Goal: Task Accomplishment & Management: Use online tool/utility

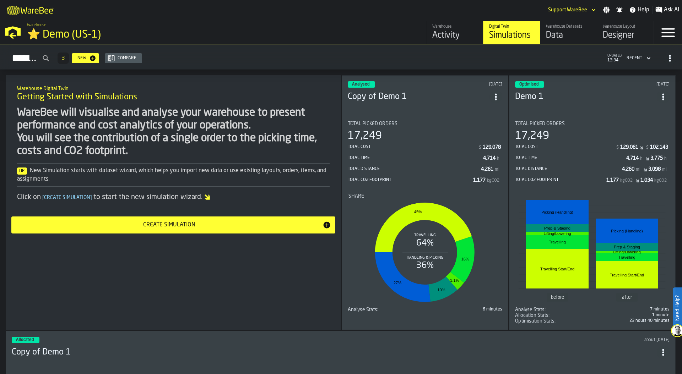
click at [619, 30] on div "Designer" at bounding box center [625, 35] width 45 height 11
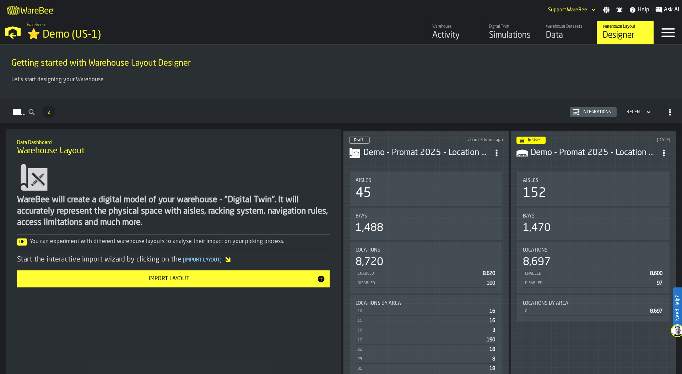
click at [587, 111] on div "Integrations" at bounding box center [597, 112] width 34 height 5
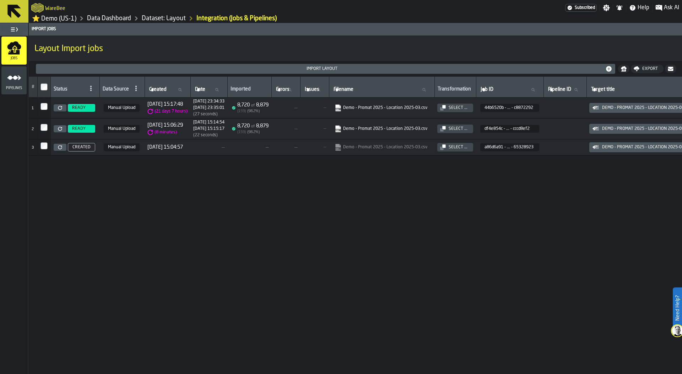
click at [62, 109] on icon at bounding box center [60, 108] width 4 height 4
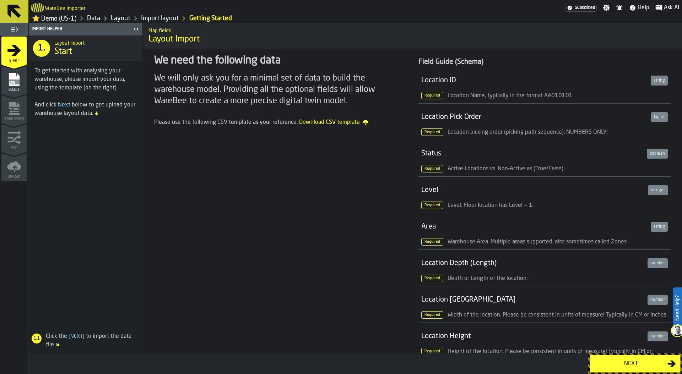
click at [610, 363] on div "Next" at bounding box center [630, 364] width 73 height 9
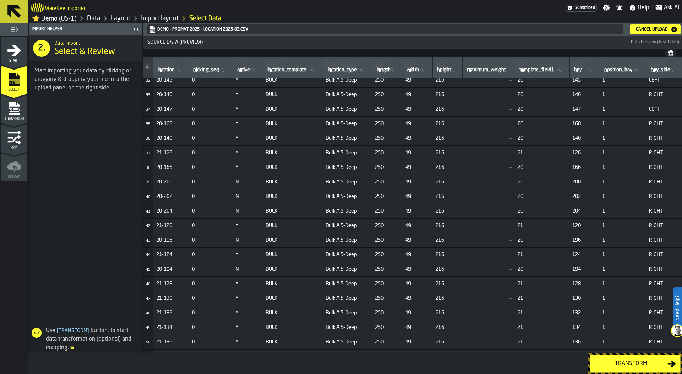
scroll to position [456, 0]
click at [633, 360] on div "Transform" at bounding box center [630, 364] width 73 height 9
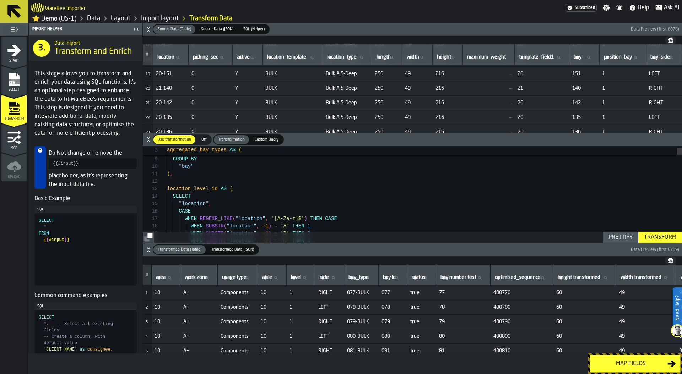
scroll to position [261, 0]
click at [626, 361] on div "Map fields" at bounding box center [630, 364] width 73 height 9
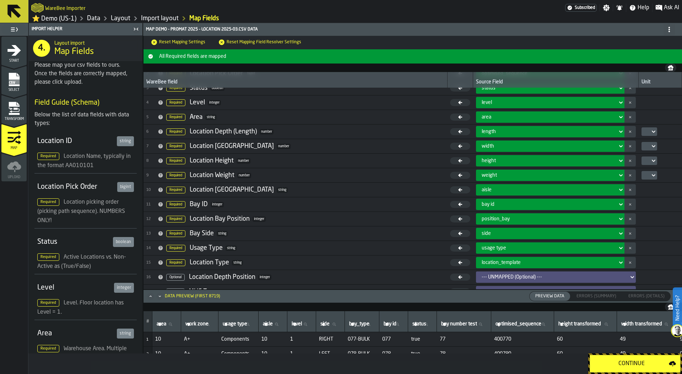
scroll to position [48, 0]
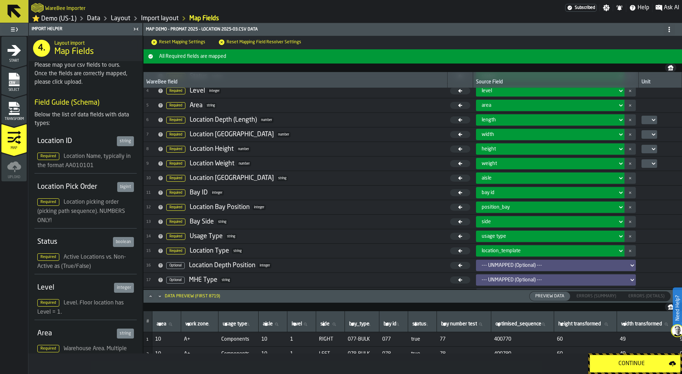
click at [96, 19] on link "Data" at bounding box center [93, 19] width 13 height 8
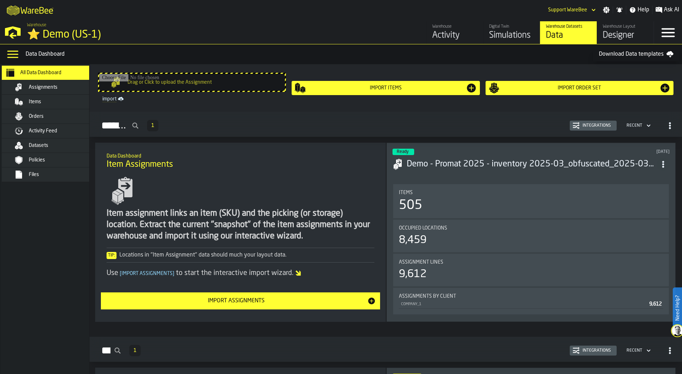
click at [61, 87] on div "Assignments" at bounding box center [64, 88] width 70 height 6
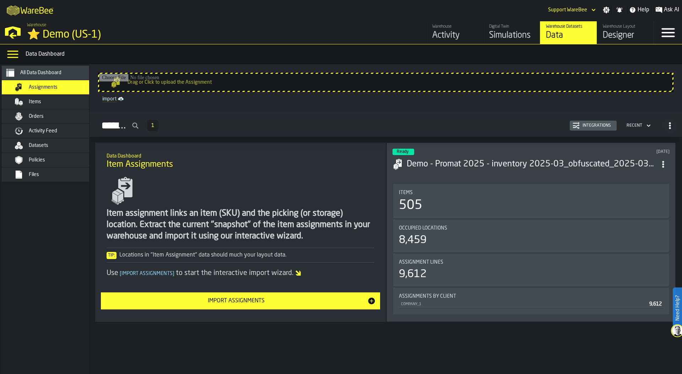
click at [593, 127] on div "Integrations" at bounding box center [597, 125] width 34 height 5
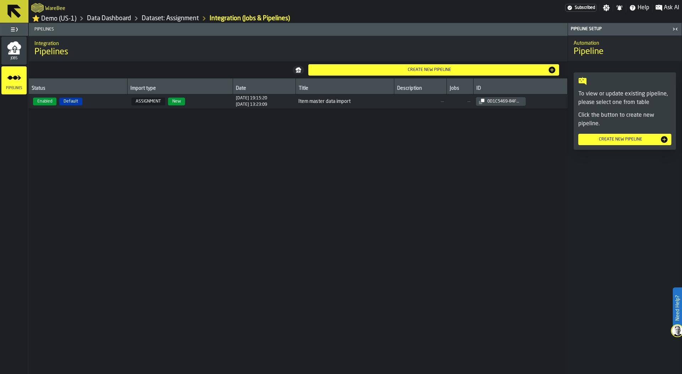
click at [116, 103] on span "Enabled Default" at bounding box center [78, 102] width 93 height 8
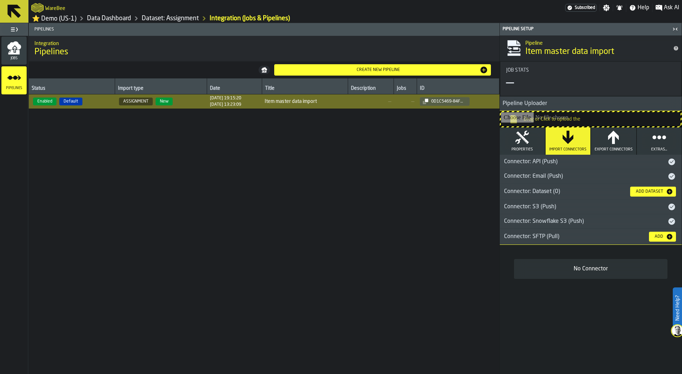
click at [512, 138] on button "Properties" at bounding box center [522, 140] width 45 height 27
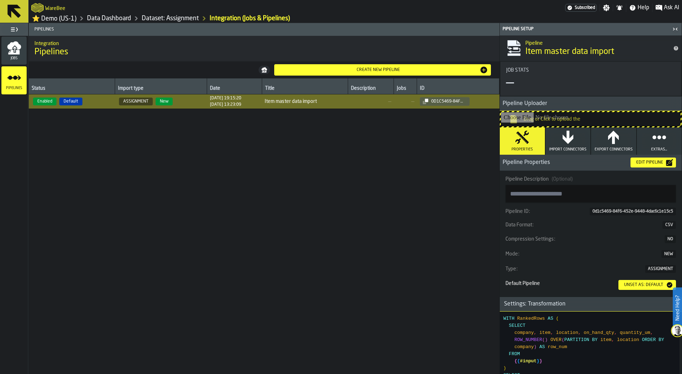
click at [567, 142] on icon "button" at bounding box center [567, 137] width 11 height 13
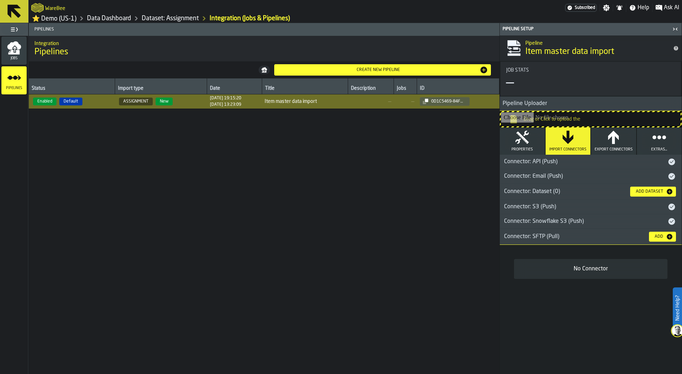
click at [508, 178] on div "Connector: Email (Push)" at bounding box center [584, 176] width 168 height 9
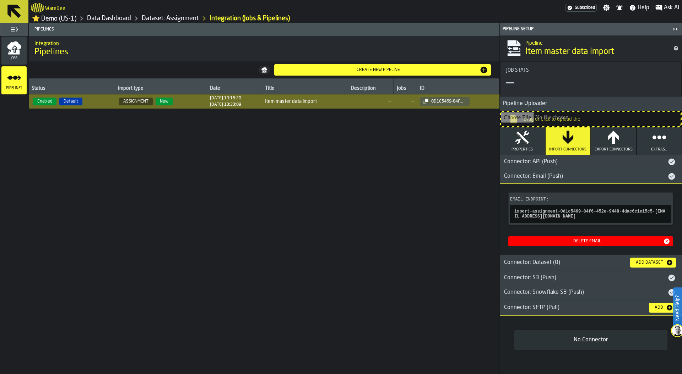
click at [118, 21] on link "Data Dashboard" at bounding box center [109, 19] width 44 height 8
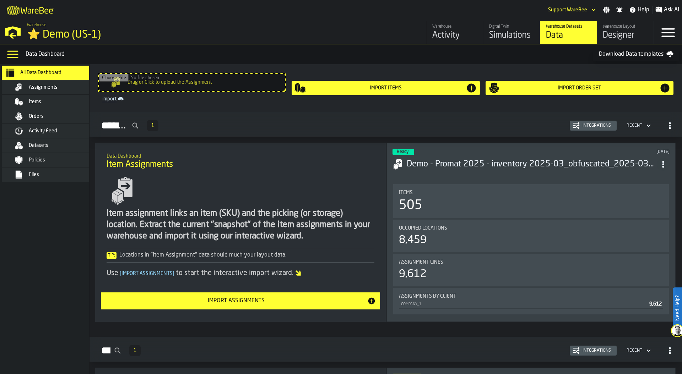
click at [624, 32] on div "Designer" at bounding box center [625, 35] width 45 height 11
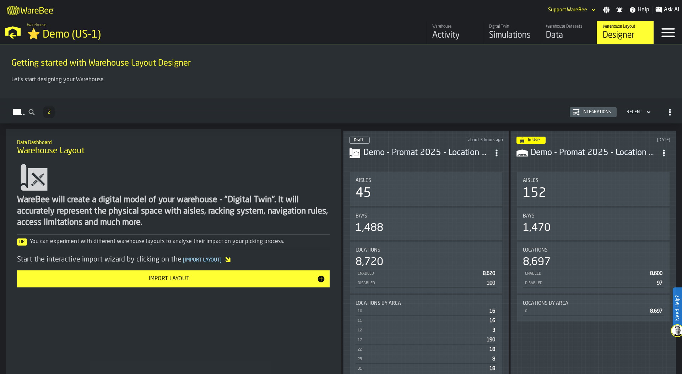
click at [440, 219] on div "Bays 1,488" at bounding box center [425, 223] width 141 height 21
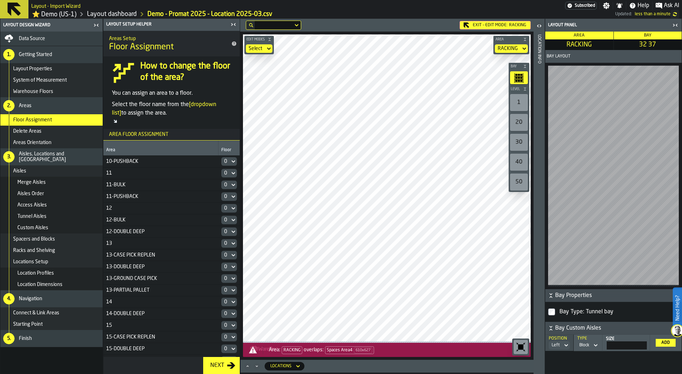
click at [69, 16] on link "⭐ Demo (US-1)" at bounding box center [54, 14] width 44 height 8
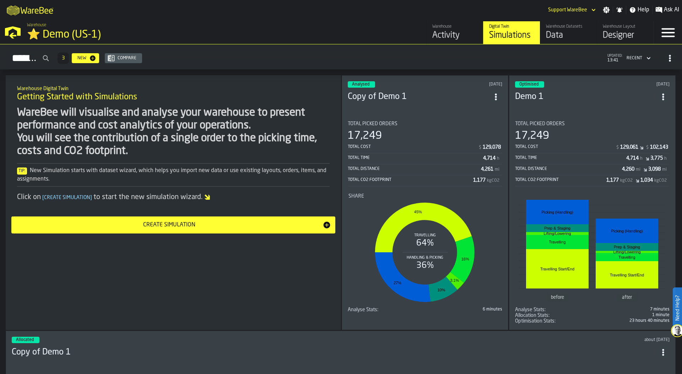
click at [446, 35] on div "Activity" at bounding box center [454, 35] width 45 height 11
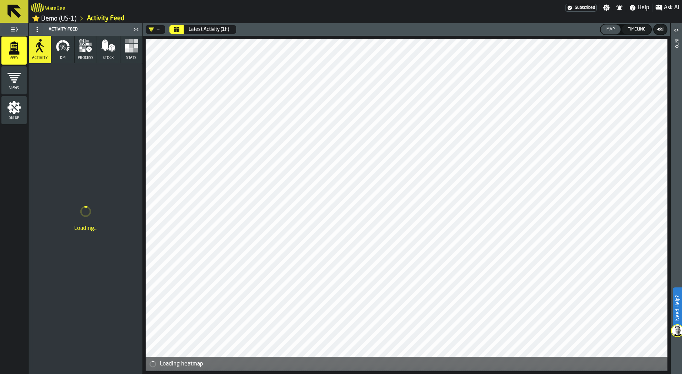
click at [180, 31] on button "Calendar" at bounding box center [176, 29] width 14 height 9
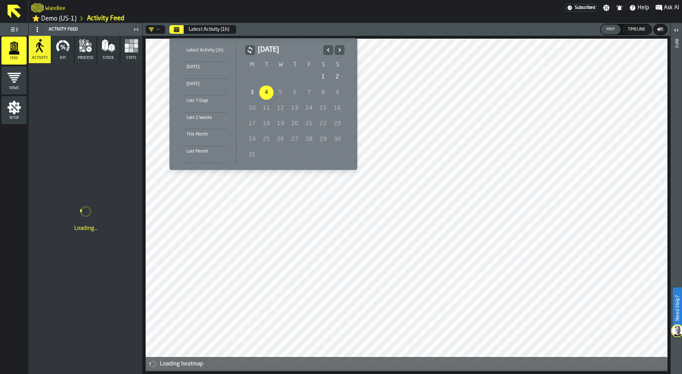
click at [327, 49] on icon "Previous" at bounding box center [328, 49] width 2 height 3
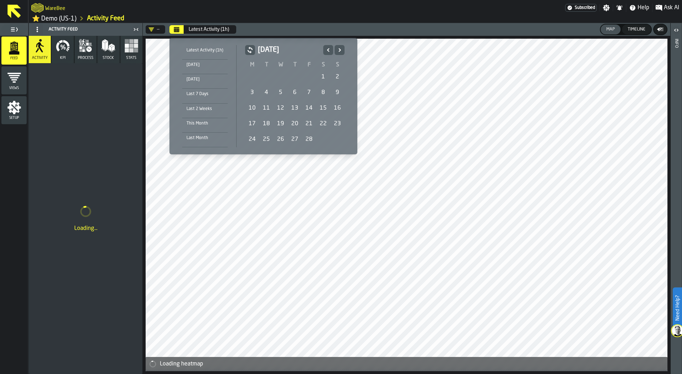
click at [321, 75] on div "1" at bounding box center [323, 77] width 14 height 14
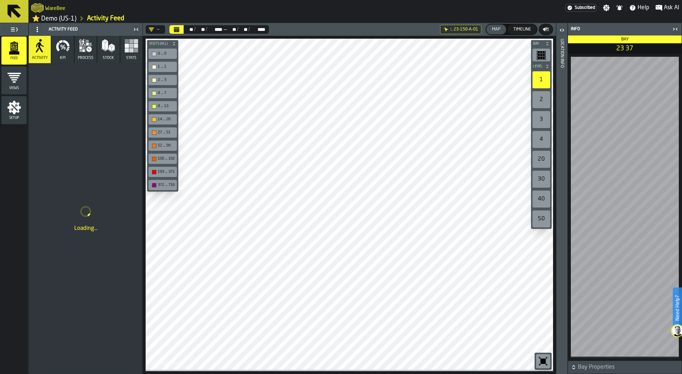
click at [132, 55] on button "Stats" at bounding box center [131, 49] width 22 height 27
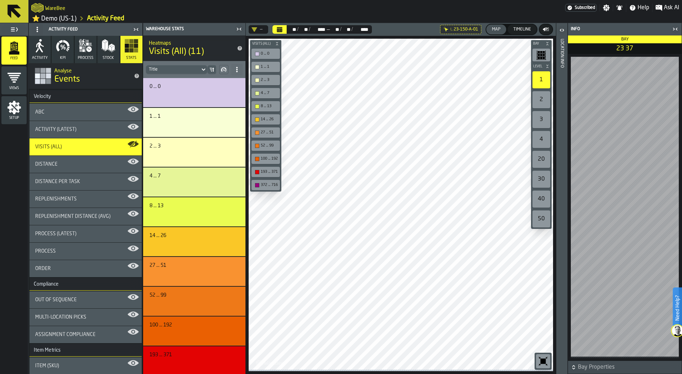
click at [0, 0] on icon at bounding box center [0, 0] width 0 height 0
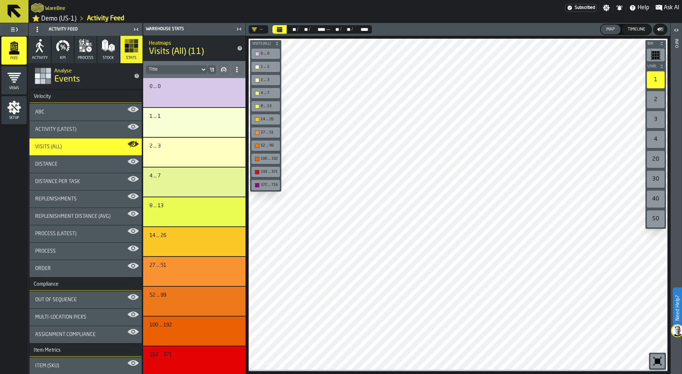
click at [87, 114] on div "ABC" at bounding box center [85, 112] width 101 height 6
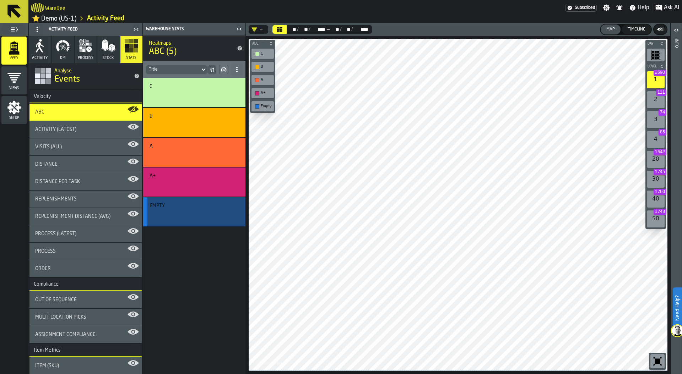
click at [189, 216] on div "button-" at bounding box center [193, 215] width 84 height 9
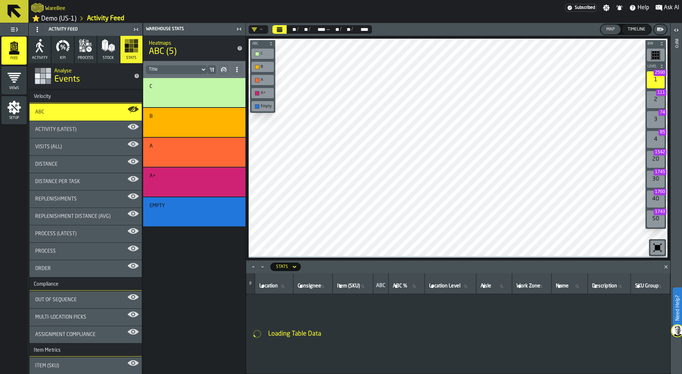
click at [664, 268] on polygon "Close" at bounding box center [665, 266] width 3 height 3
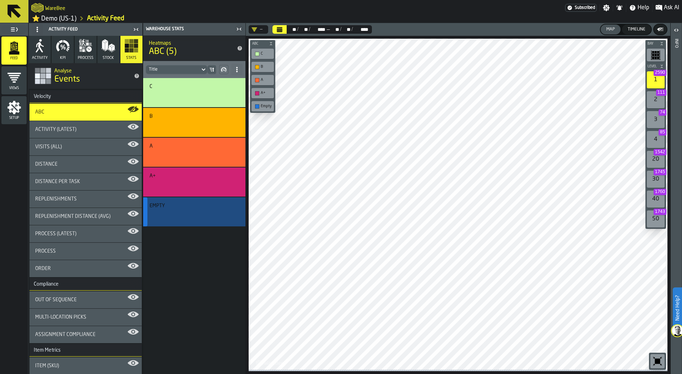
click at [207, 207] on div "Empty" at bounding box center [192, 206] width 87 height 6
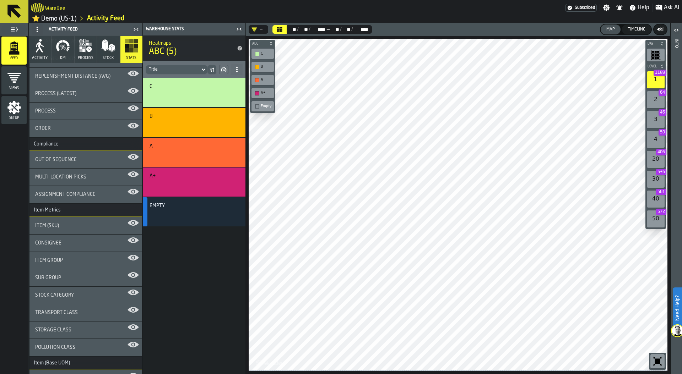
scroll to position [148, 0]
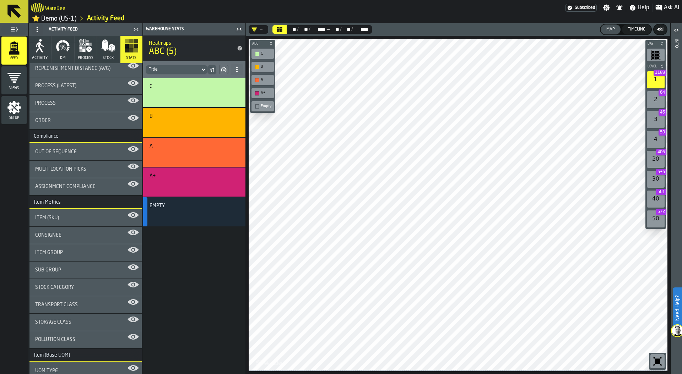
click at [88, 152] on div "Out of Sequence" at bounding box center [85, 152] width 101 height 6
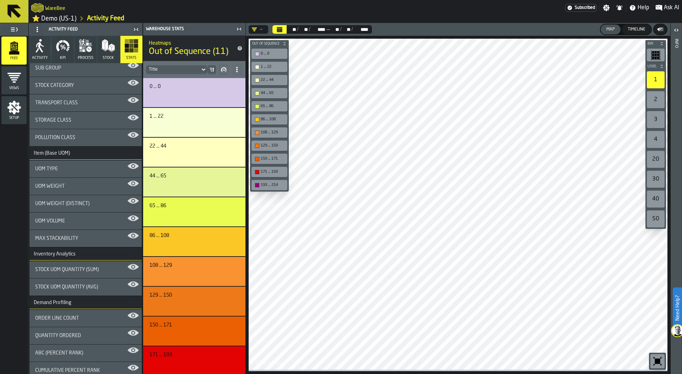
scroll to position [348, 0]
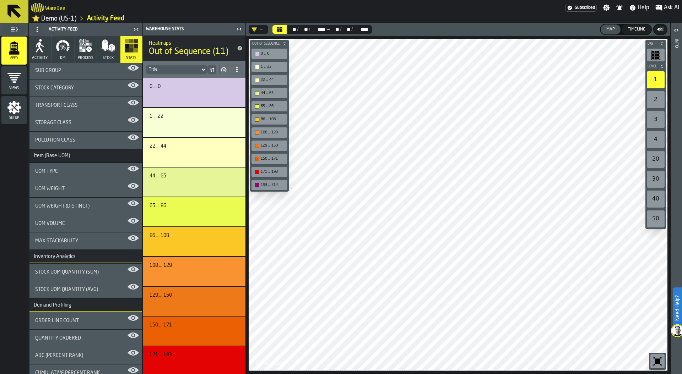
click at [85, 192] on div "UOM Weight" at bounding box center [85, 189] width 101 height 6
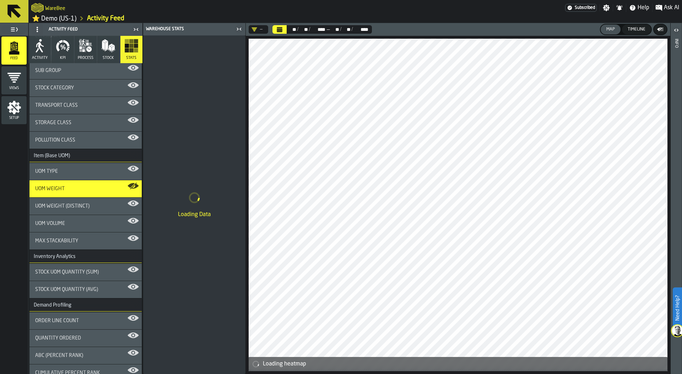
click at [452, 250] on div at bounding box center [458, 204] width 419 height 331
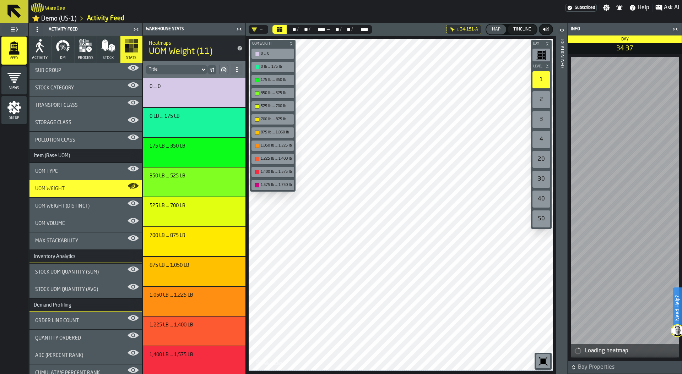
click at [675, 30] on icon "button-toggle-Close me" at bounding box center [675, 29] width 9 height 9
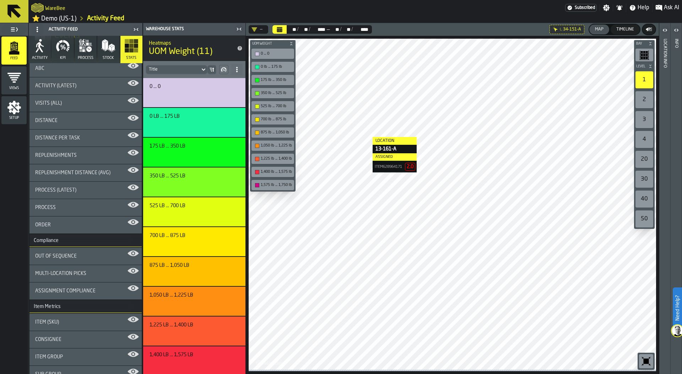
scroll to position [0, 0]
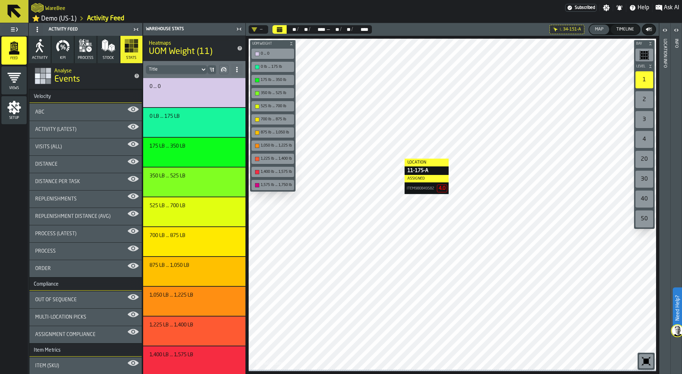
click at [62, 57] on span "KPI" at bounding box center [63, 58] width 6 height 5
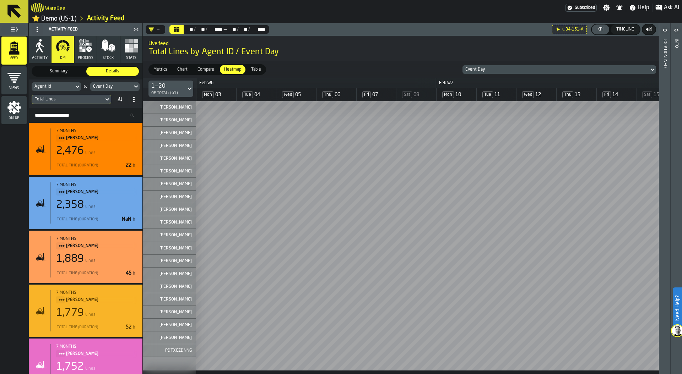
click at [69, 100] on div "Total Lines" at bounding box center [68, 99] width 66 height 5
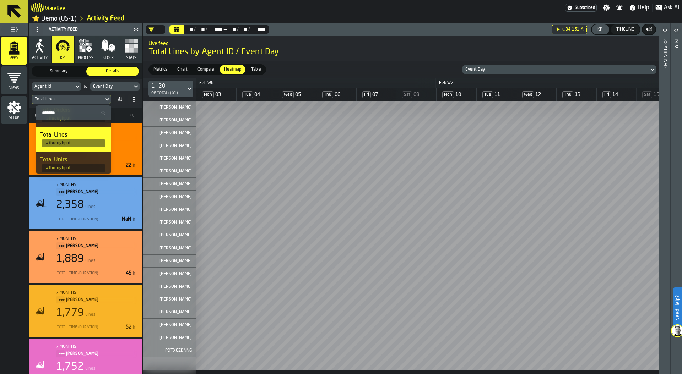
scroll to position [45, 0]
click at [73, 160] on div "Total Units" at bounding box center [73, 158] width 67 height 9
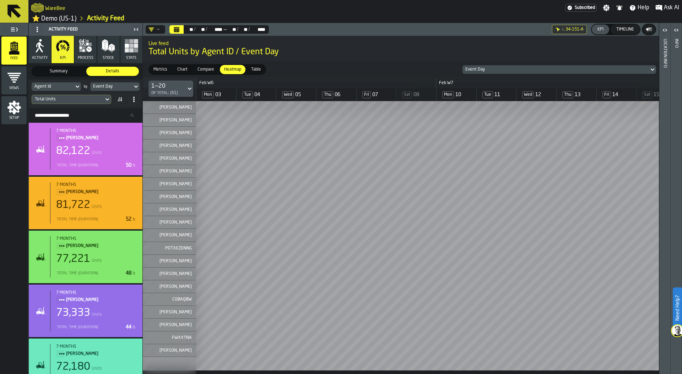
click at [504, 71] on div "Event Day" at bounding box center [555, 69] width 181 height 5
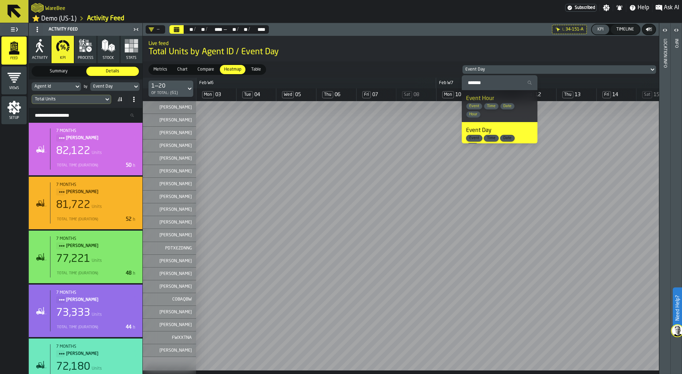
click at [500, 108] on span "Date" at bounding box center [507, 106] width 14 height 5
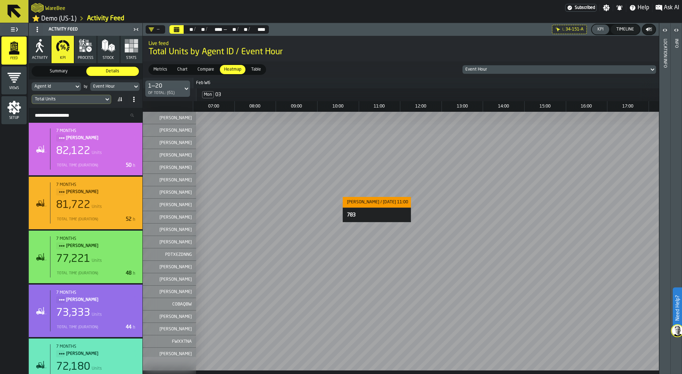
scroll to position [0, 1]
click at [628, 30] on div "Timeline" at bounding box center [624, 29] width 23 height 5
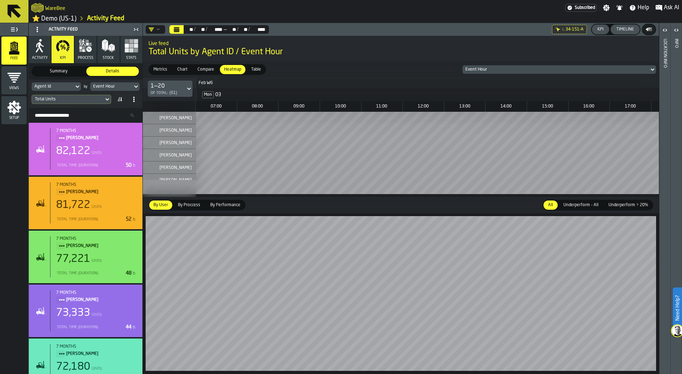
click at [628, 32] on div "Timeline" at bounding box center [624, 29] width 23 height 5
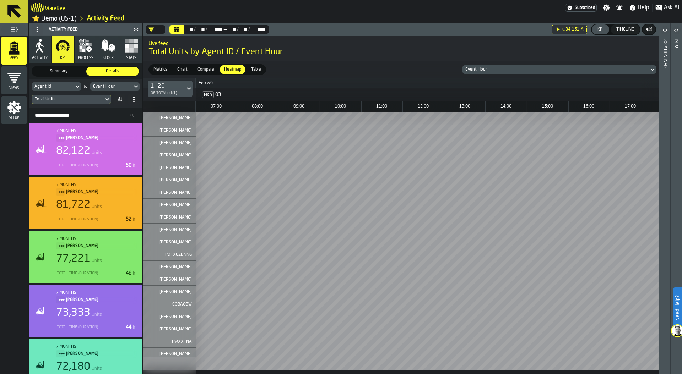
click at [88, 101] on div "Total Units" at bounding box center [68, 99] width 66 height 5
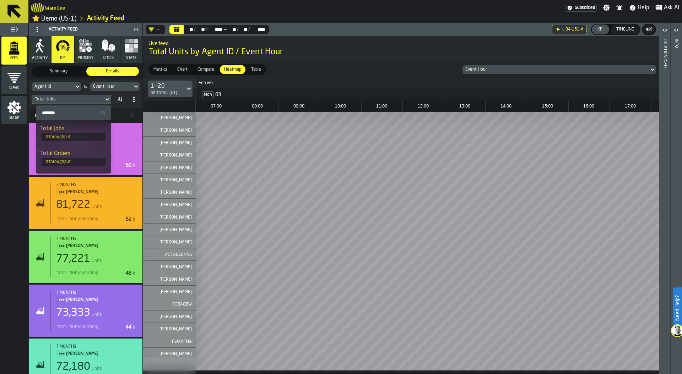
click at [85, 110] on input "Search" at bounding box center [74, 112] width 70 height 9
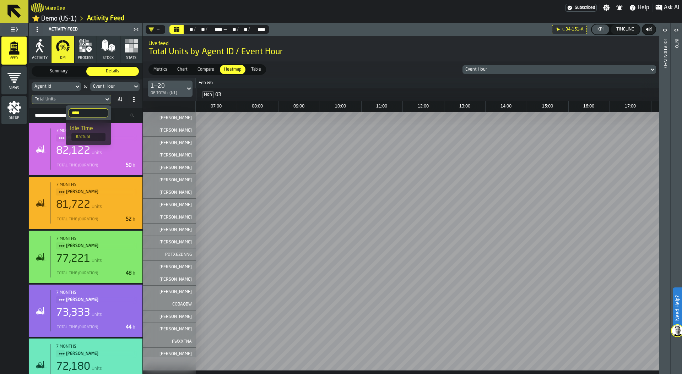
type input "****"
click at [86, 136] on span "# actual" at bounding box center [88, 137] width 34 height 8
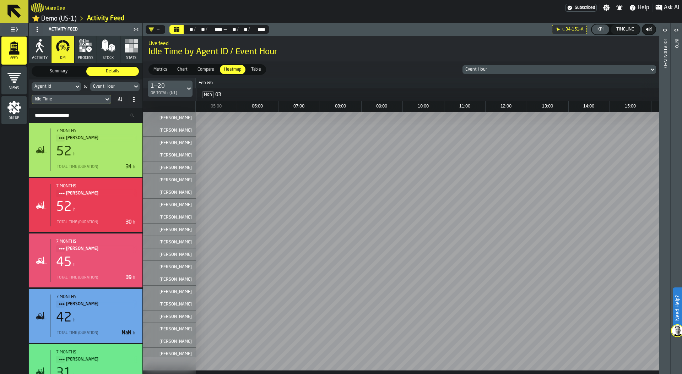
click at [65, 89] on div "Agent Id" at bounding box center [52, 86] width 37 height 5
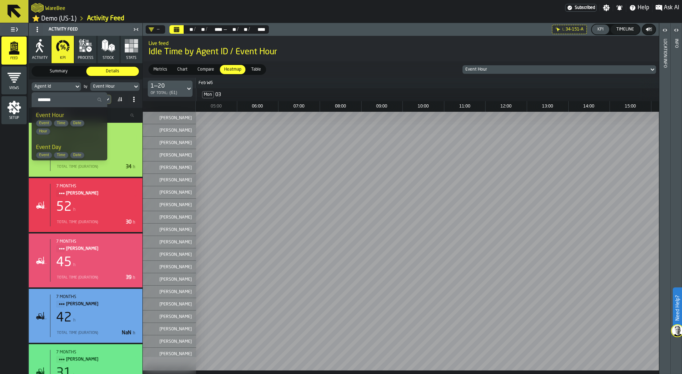
click at [375, 68] on div "Metrics Metrics Chart Chart Compare Compare Heatmap Heatmap Table Table Event H…" at bounding box center [401, 69] width 516 height 16
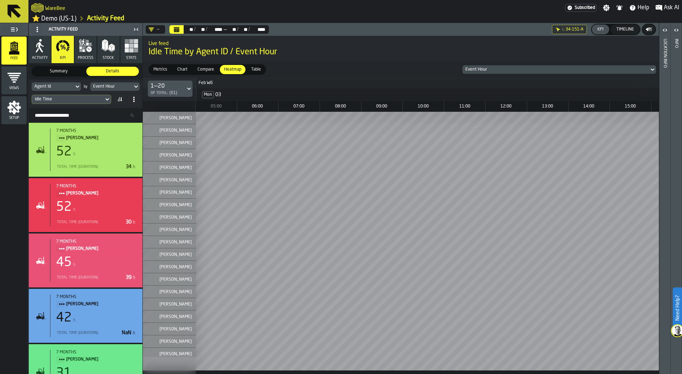
click at [504, 72] on div "Event Hour" at bounding box center [555, 69] width 181 height 5
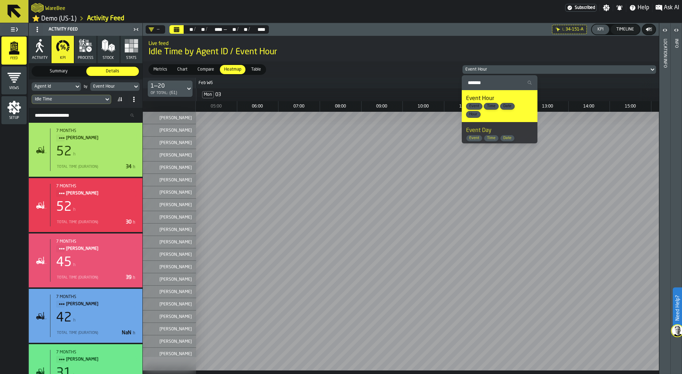
click at [501, 128] on div "Event Day Event Time Date Day" at bounding box center [499, 137] width 67 height 23
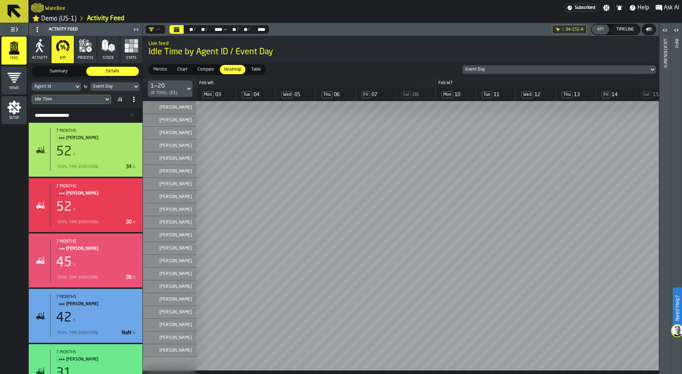
click at [533, 70] on div "Event Day" at bounding box center [555, 69] width 181 height 5
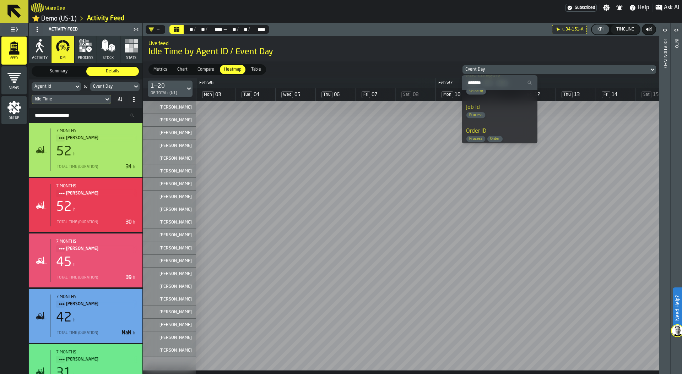
scroll to position [366, 0]
click at [403, 63] on div "Live feed Idle Time by Agent ID / Event Day" at bounding box center [401, 49] width 516 height 30
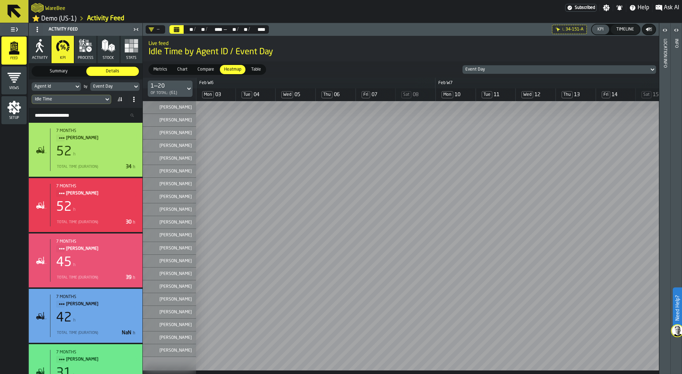
click at [669, 6] on span "Ask AI" at bounding box center [671, 8] width 15 height 9
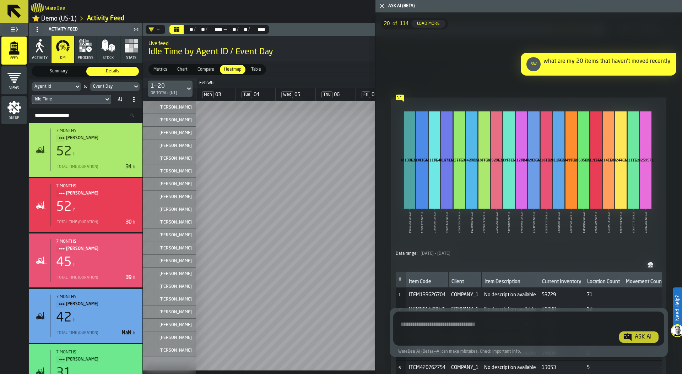
click at [459, 327] on textarea "Ask AI about the warehouse Activity" at bounding box center [528, 330] width 265 height 26
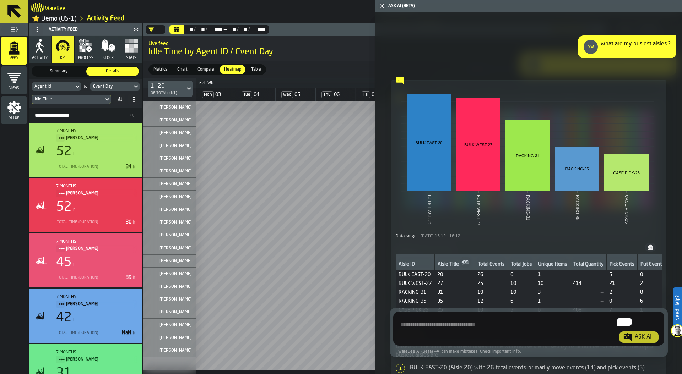
scroll to position [1381, 0]
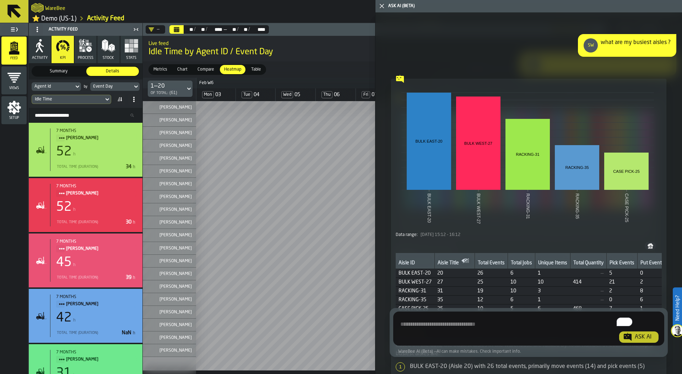
click at [484, 326] on textarea "To enrich screen reader interactions, please activate Accessibility in Grammarl…" at bounding box center [528, 330] width 265 height 26
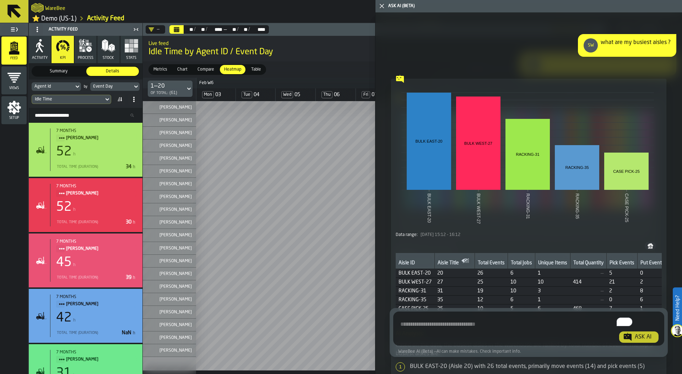
click at [383, 5] on icon "button-toggle-Close me" at bounding box center [381, 6] width 9 height 9
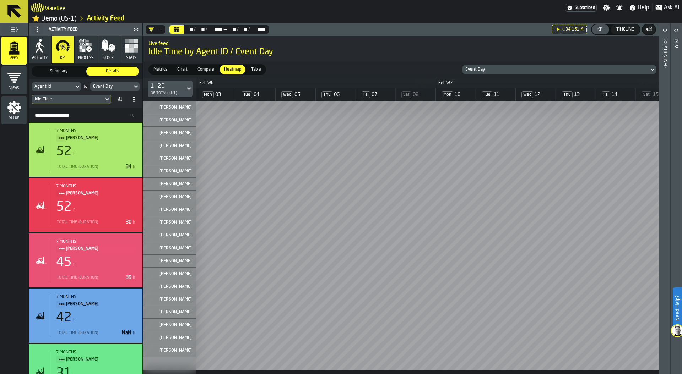
click at [160, 68] on span "Metrics" at bounding box center [161, 69] width 20 height 6
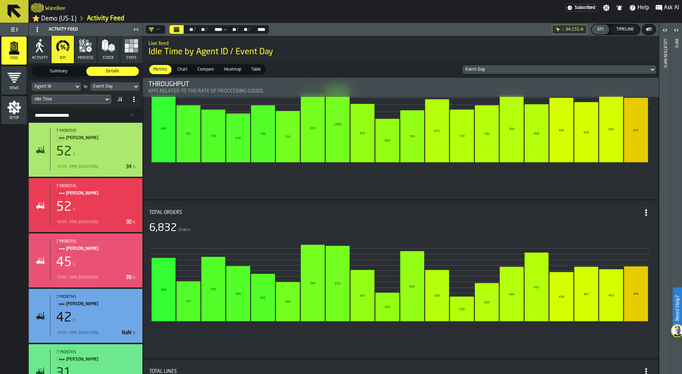
scroll to position [0, 0]
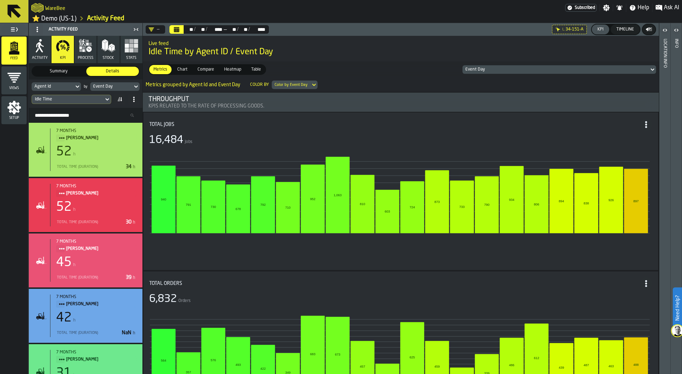
click at [208, 69] on span "Compare" at bounding box center [206, 69] width 22 height 6
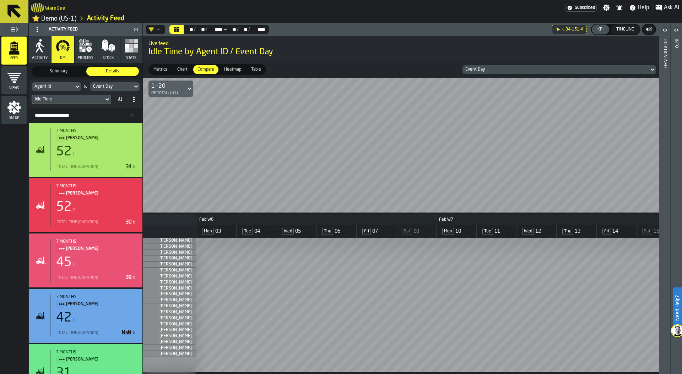
click at [234, 70] on span "Heatmap" at bounding box center [232, 69] width 23 height 6
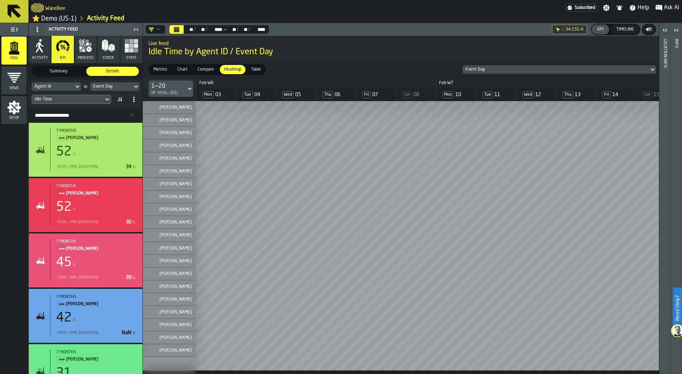
click at [67, 18] on link "⭐ Demo (US-1)" at bounding box center [54, 19] width 44 height 8
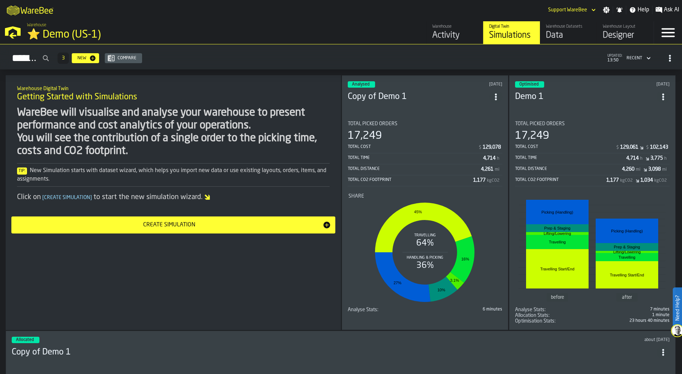
click at [621, 121] on div "Total Picked Orders" at bounding box center [592, 124] width 154 height 6
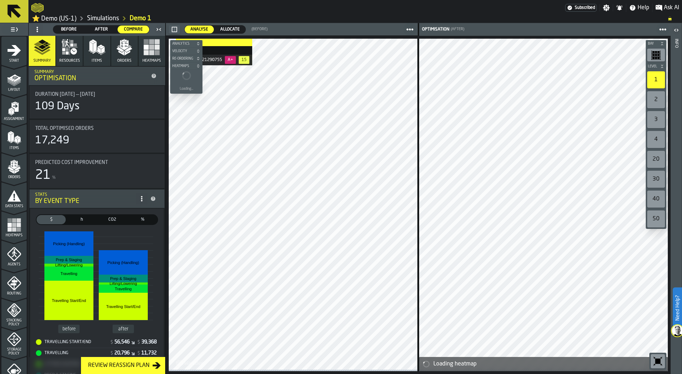
click at [64, 31] on span "Before" at bounding box center [69, 29] width 26 height 6
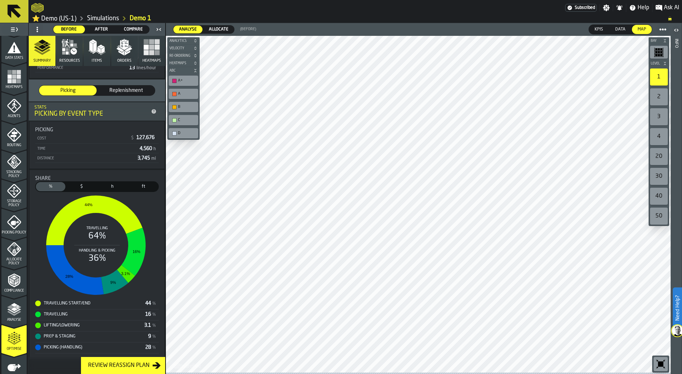
scroll to position [104, 0]
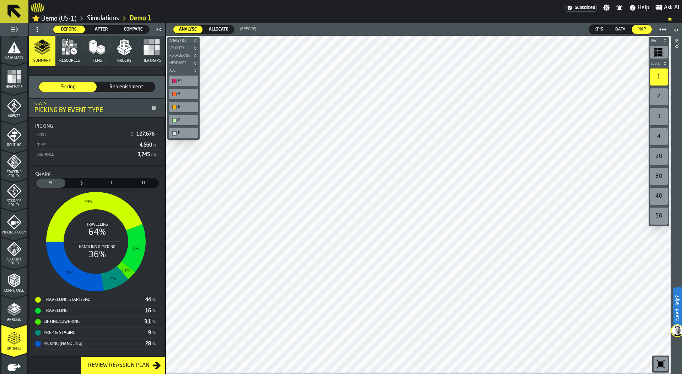
click at [120, 52] on polygon "button" at bounding box center [119, 49] width 7 height 5
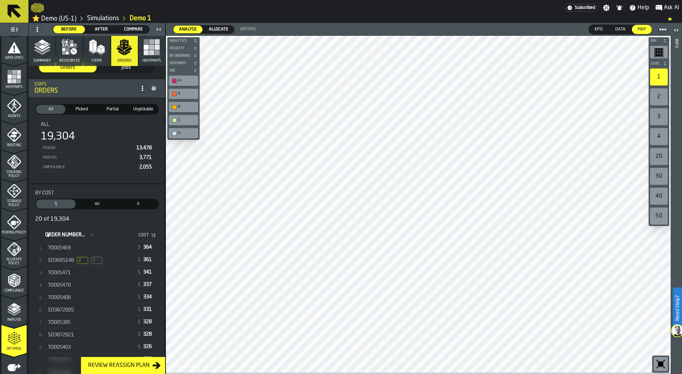
scroll to position [18, 0]
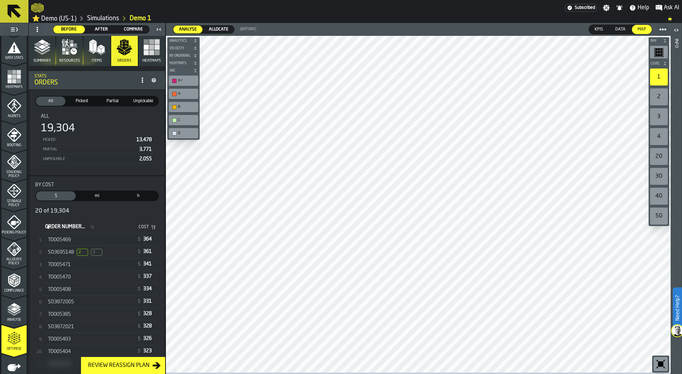
click at [118, 253] on div "SO3695148 2 2" at bounding box center [91, 252] width 86 height 7
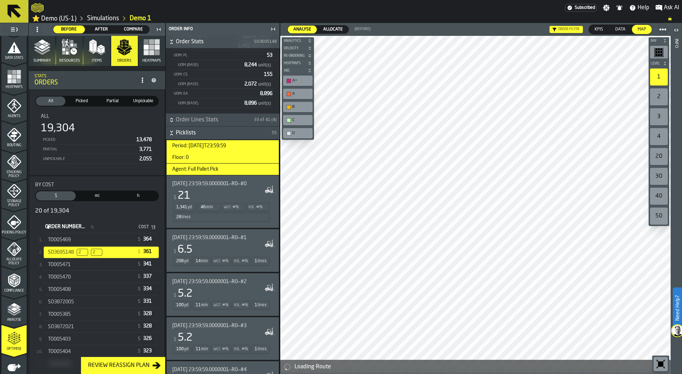
scroll to position [149, 0]
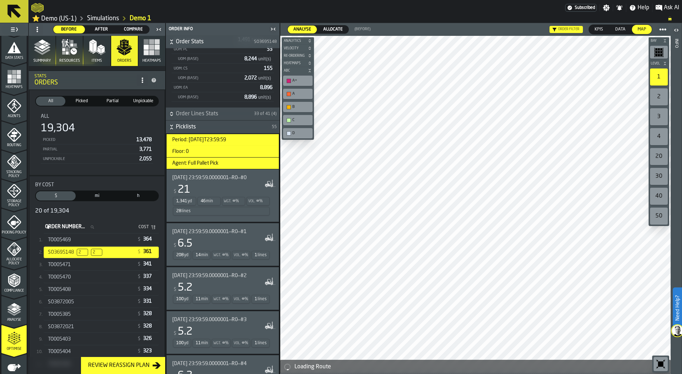
click at [241, 207] on div "1,341 yd 46 min Wgt. ∞ % Vol. ∞ % 28 lines" at bounding box center [221, 206] width 98 height 20
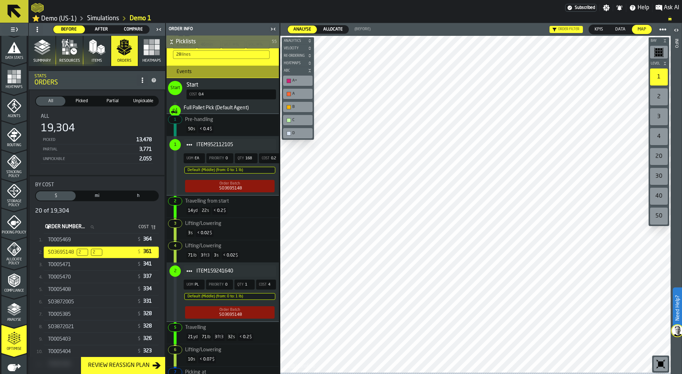
scroll to position [311, 0]
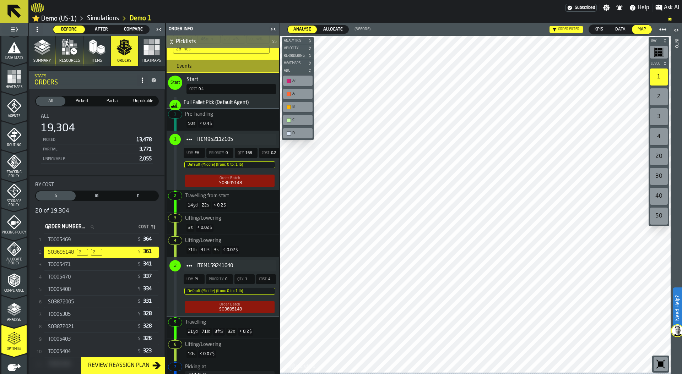
click at [47, 55] on icon "button" at bounding box center [42, 47] width 17 height 17
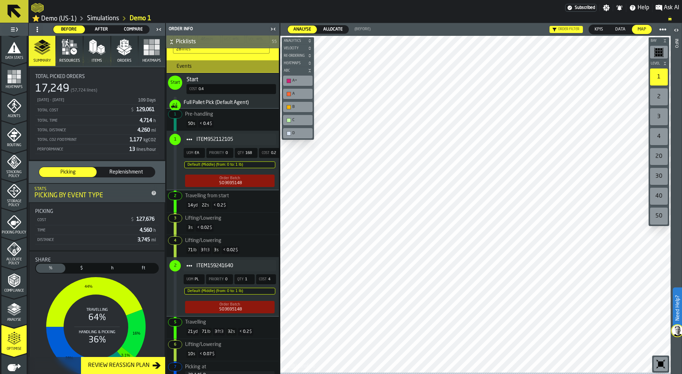
click at [71, 53] on icon "button" at bounding box center [73, 51] width 6 height 6
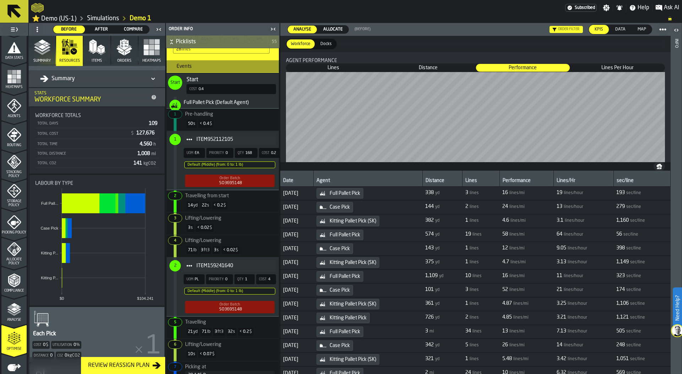
click at [557, 29] on div "Order filter" at bounding box center [565, 29] width 33 height 7
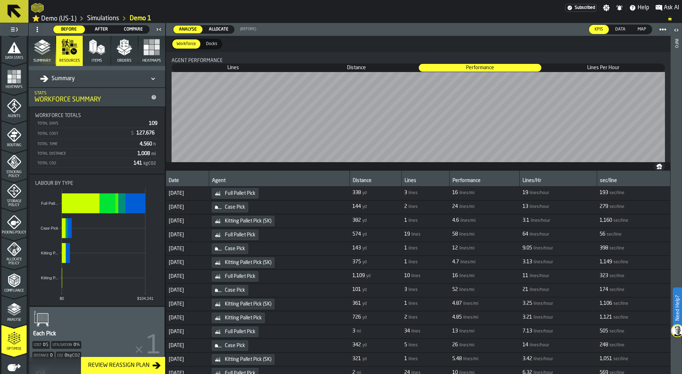
click at [108, 78] on div "Summary" at bounding box center [93, 79] width 107 height 9
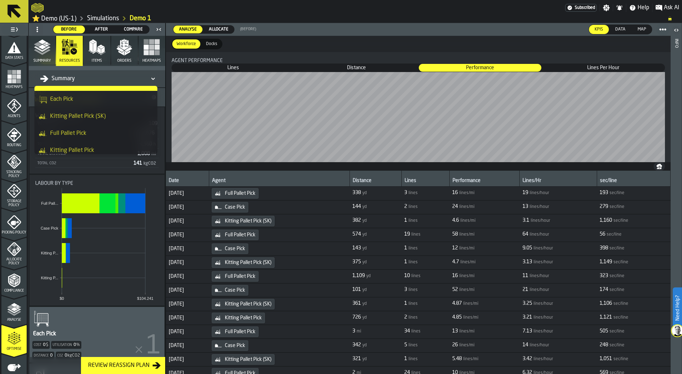
scroll to position [16, 0]
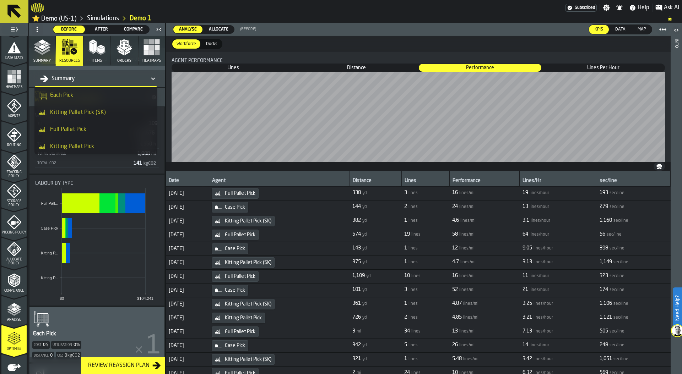
click at [98, 129] on div "Full Pallet Pick" at bounding box center [96, 129] width 114 height 9
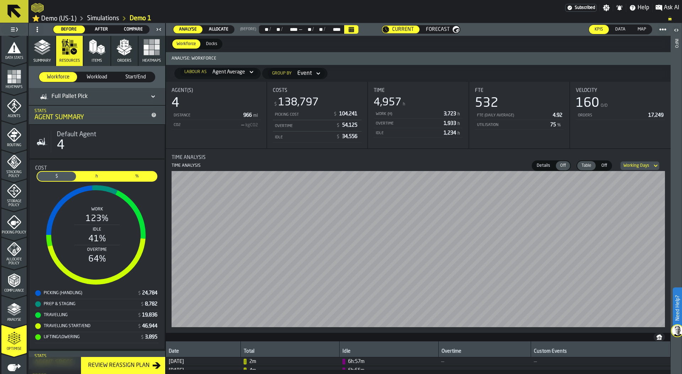
click at [44, 50] on icon "button" at bounding box center [42, 47] width 17 height 17
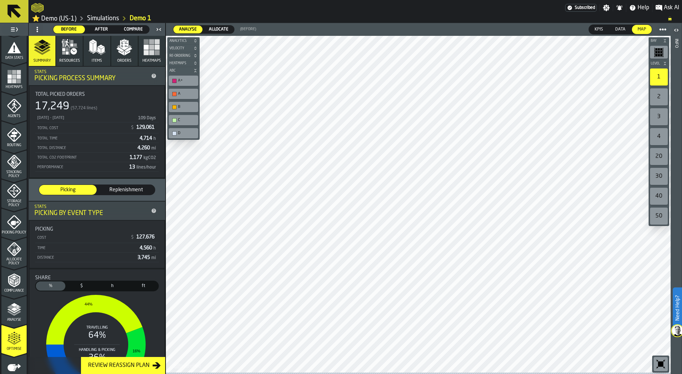
click at [136, 30] on span "Compare" at bounding box center [133, 29] width 26 height 6
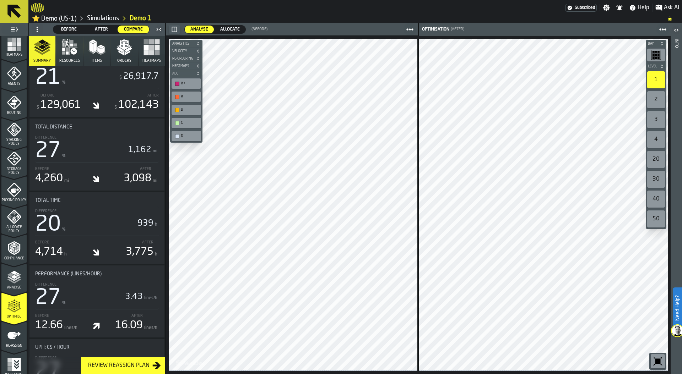
scroll to position [187, 0]
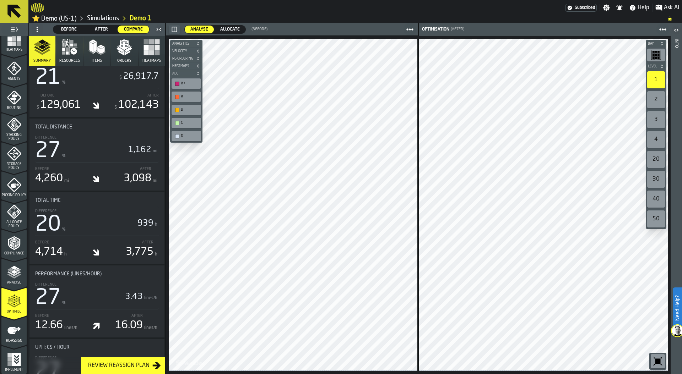
click at [18, 330] on icon "menu Re-assign" at bounding box center [14, 330] width 14 height 14
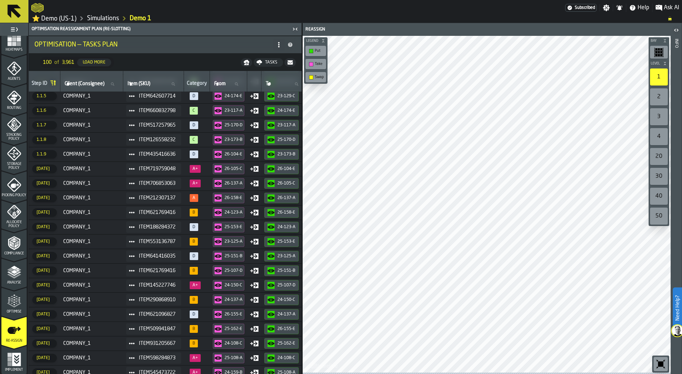
scroll to position [0, 0]
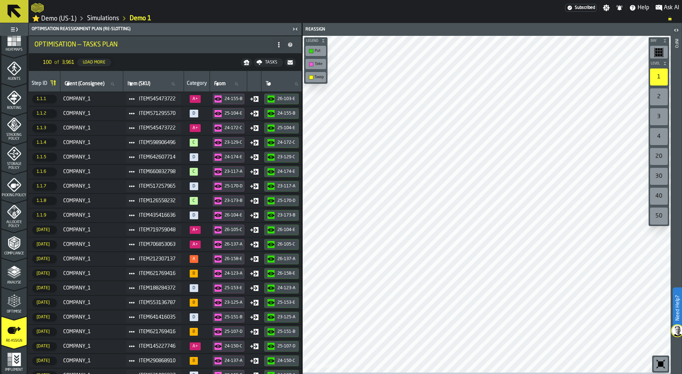
click at [103, 22] on link "Simulations" at bounding box center [103, 19] width 32 height 8
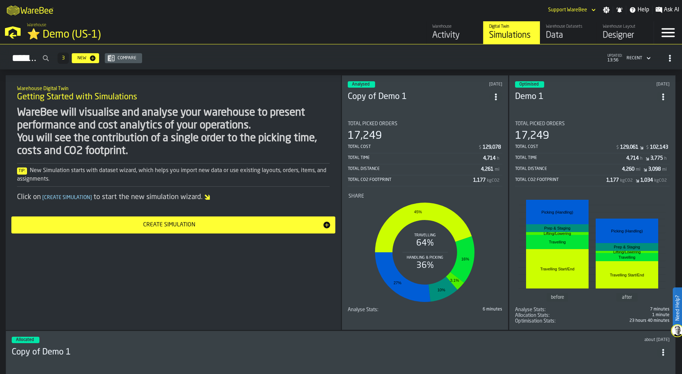
click at [590, 148] on div "Total Cost $ 129,061 $ 102,143" at bounding box center [592, 148] width 154 height 10
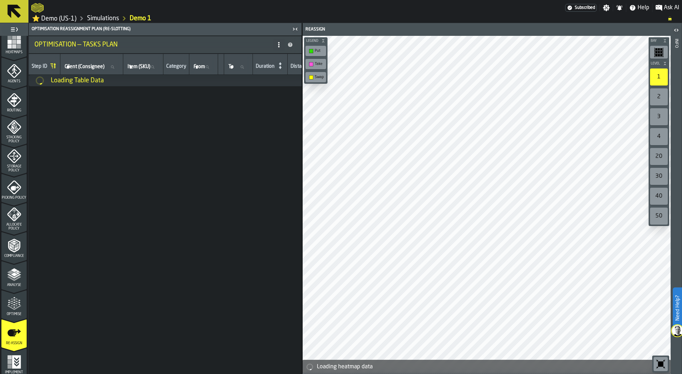
scroll to position [187, 0]
click at [12, 301] on icon "menu Optimise" at bounding box center [14, 301] width 14 height 14
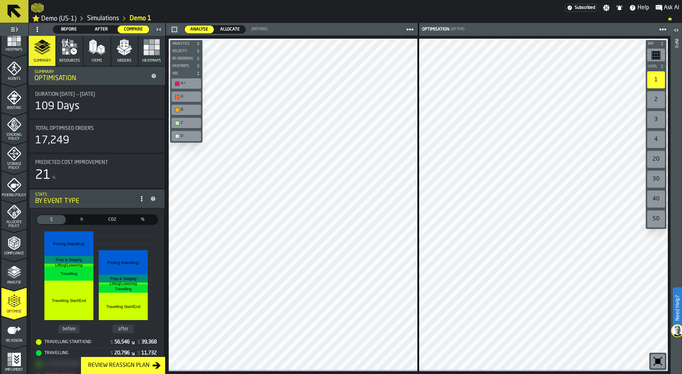
click at [13, 334] on icon "menu Re-assign" at bounding box center [14, 330] width 14 height 14
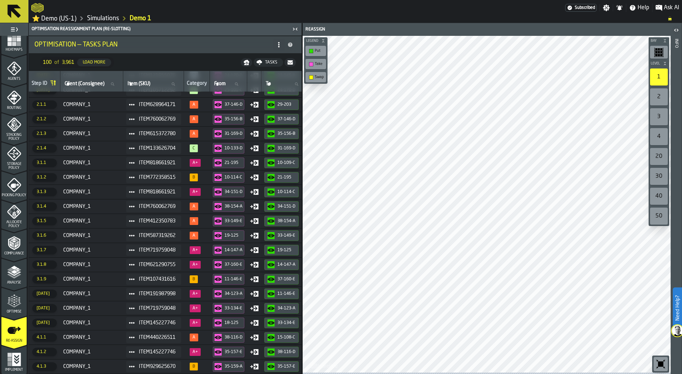
scroll to position [1114, 0]
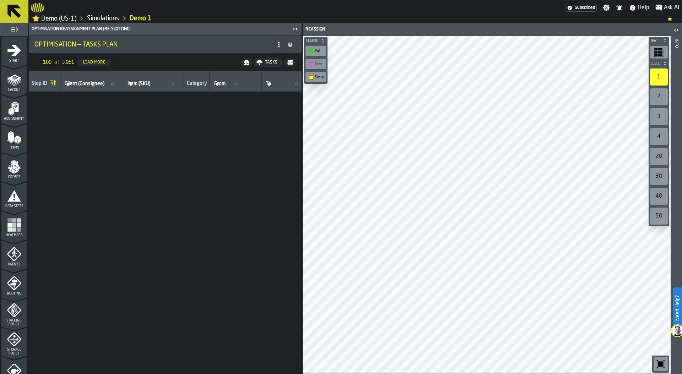
scroll to position [1114, 0]
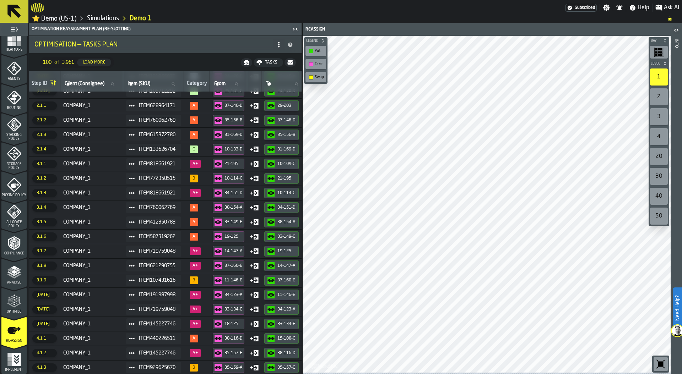
click at [112, 20] on link "Simulations" at bounding box center [103, 19] width 32 height 8
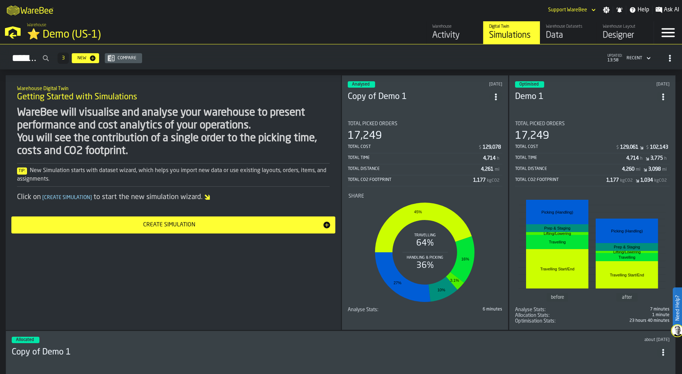
click at [498, 91] on span "ItemListCard-DashboardItemContainer" at bounding box center [495, 97] width 13 height 13
click at [487, 141] on div "Duplicate" at bounding box center [480, 143] width 37 height 9
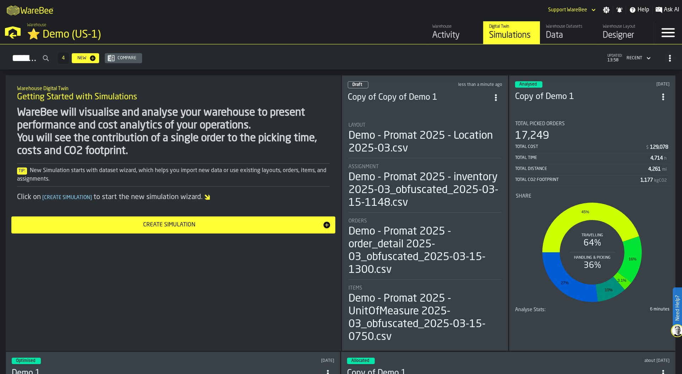
click at [415, 147] on div "Demo - Promat 2025 - Location 2025-03.csv" at bounding box center [424, 143] width 153 height 26
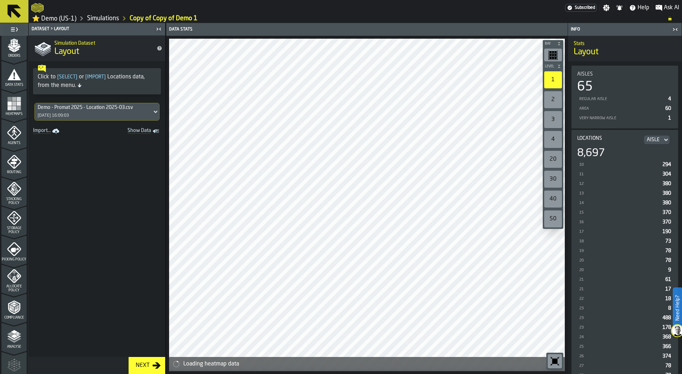
scroll to position [125, 0]
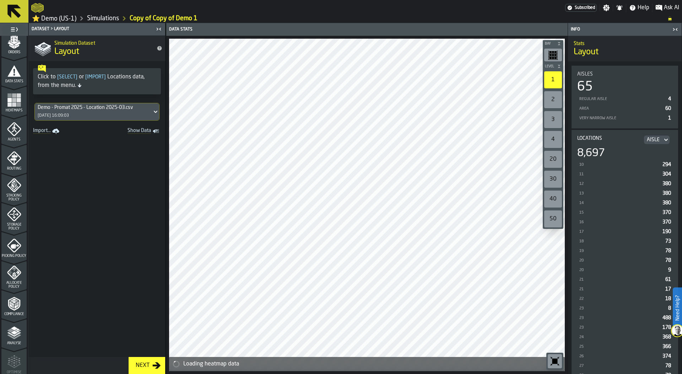
click at [7, 239] on icon "menu Picking Policy" at bounding box center [14, 246] width 14 height 14
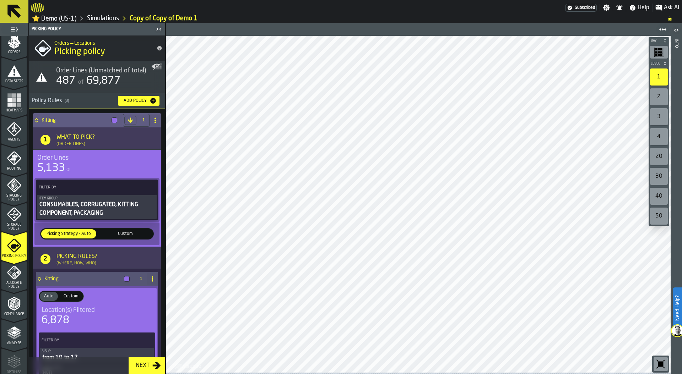
click at [128, 236] on span "Custom" at bounding box center [125, 234] width 52 height 6
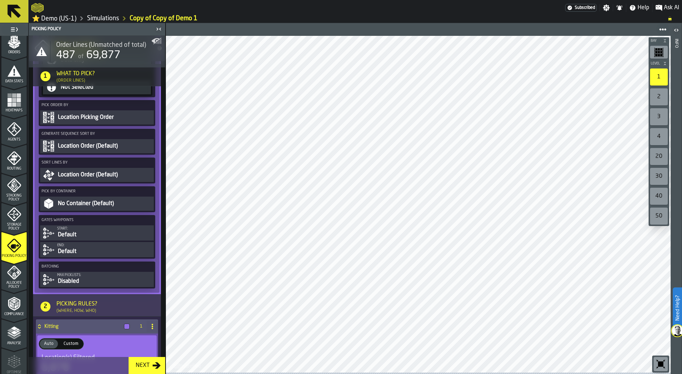
scroll to position [261, 0]
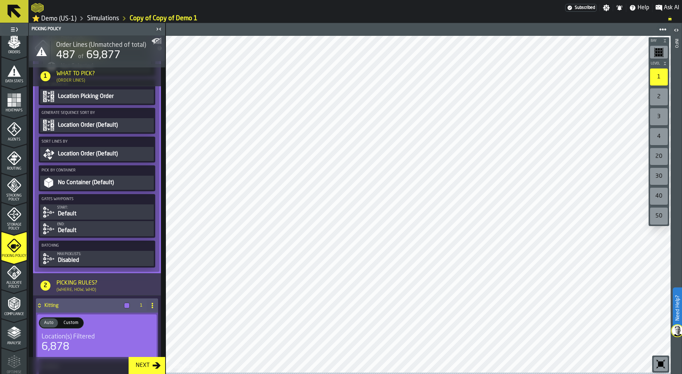
click at [107, 256] on div "Max picklists:" at bounding box center [104, 254] width 95 height 4
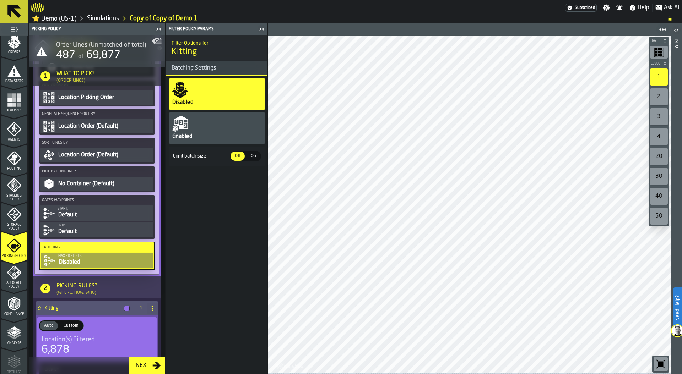
scroll to position [262, 0]
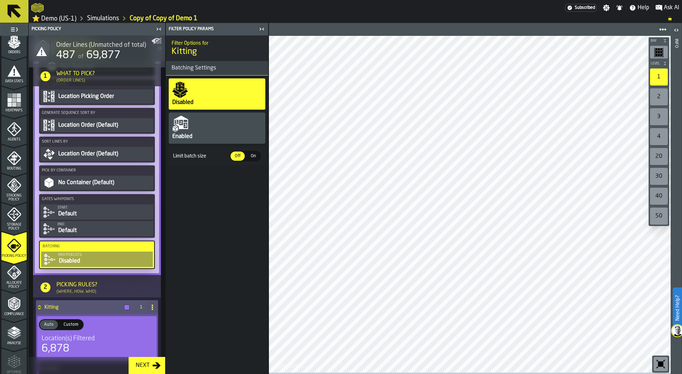
click at [216, 139] on div "Enabled" at bounding box center [217, 128] width 97 height 31
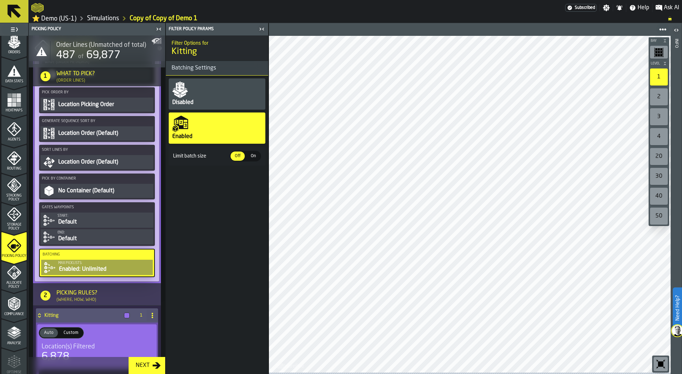
scroll to position [256, 0]
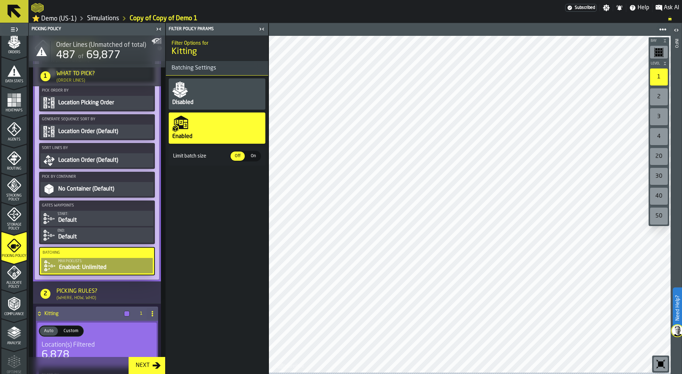
click at [251, 151] on div "Limit batch size Off Off On On" at bounding box center [217, 156] width 97 height 19
click at [251, 159] on span "On" at bounding box center [253, 156] width 11 height 6
